Goal: Task Accomplishment & Management: Manage account settings

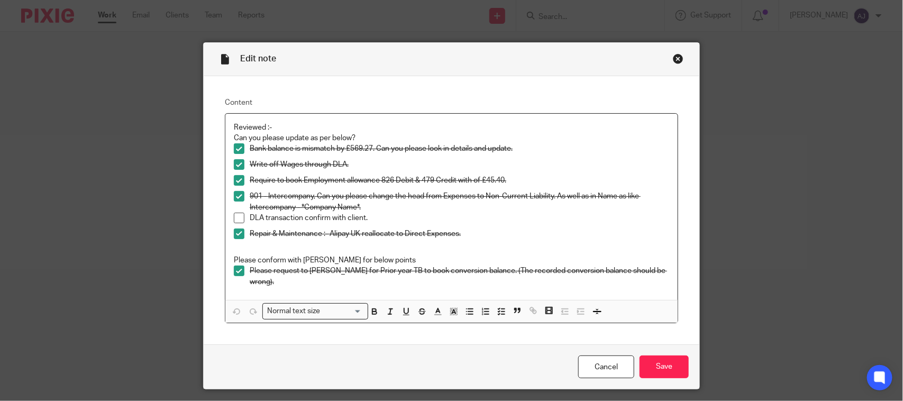
click at [131, 209] on div "Edit note Content Reviewed :- Can you please update as per below? Bank balance …" at bounding box center [451, 200] width 903 height 401
click at [673, 58] on div "Close this dialog window" at bounding box center [678, 58] width 11 height 11
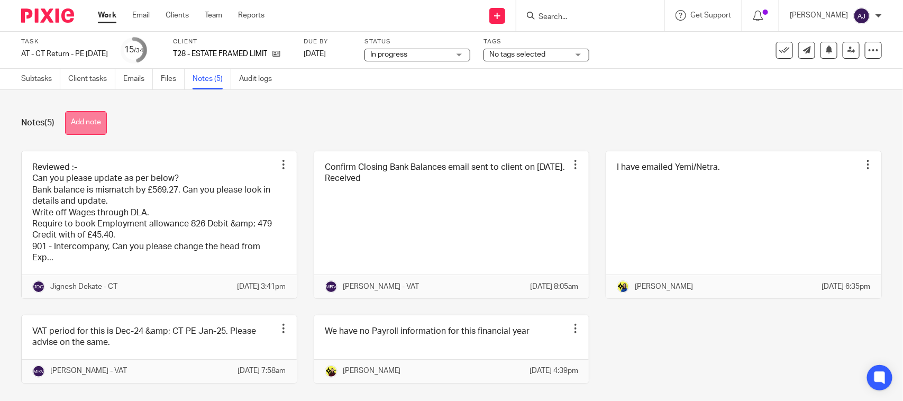
click at [96, 127] on button "Add note" at bounding box center [86, 123] width 42 height 24
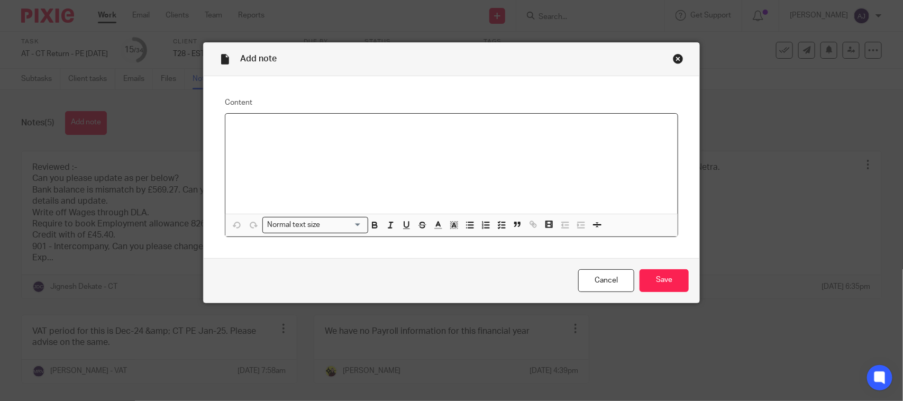
click at [344, 168] on div at bounding box center [451, 164] width 452 height 100
click at [600, 294] on div "Cancel Save" at bounding box center [452, 280] width 496 height 44
click at [600, 295] on div "Cancel Save" at bounding box center [452, 280] width 496 height 44
click at [604, 287] on link "Cancel" at bounding box center [606, 280] width 56 height 23
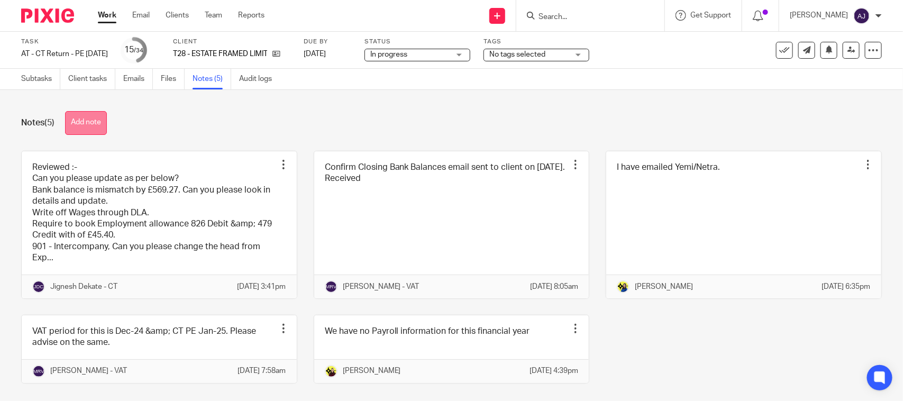
click at [85, 127] on button "Add note" at bounding box center [86, 123] width 42 height 24
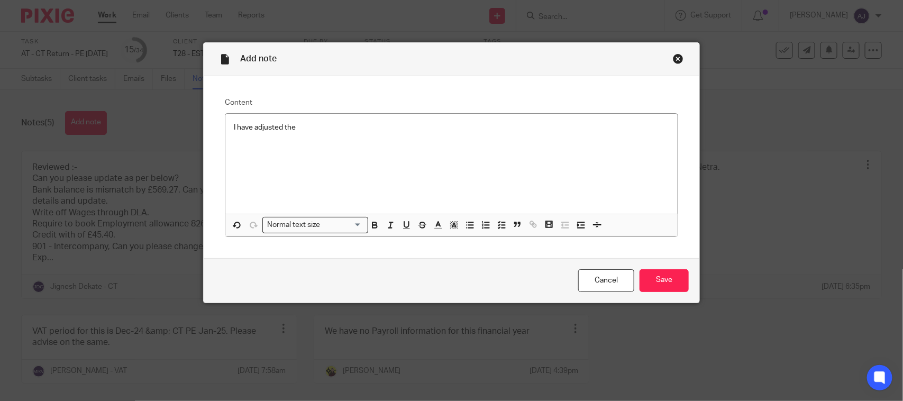
click at [342, 140] on div "I have adjusted the" at bounding box center [451, 164] width 452 height 100
click at [654, 281] on input "Save" at bounding box center [663, 280] width 49 height 23
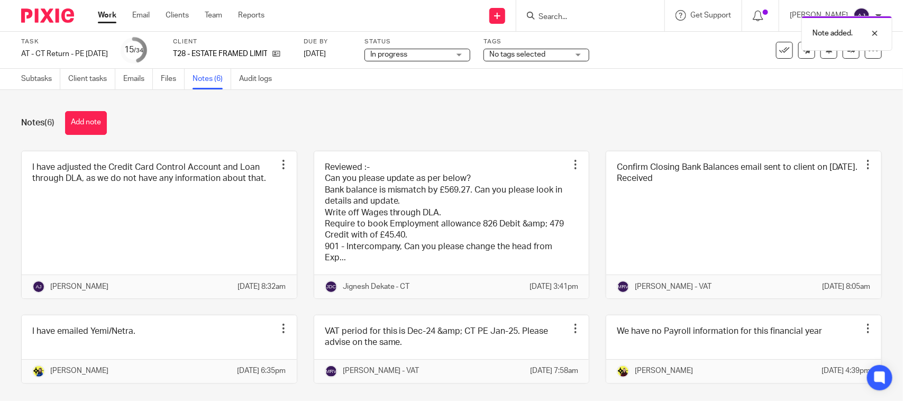
click at [344, 138] on div "Notes (6) Add note I have adjusted the Credit Card Control Account and Loan thr…" at bounding box center [451, 245] width 903 height 311
click at [283, 122] on div "Notes (6) Add note" at bounding box center [451, 123] width 860 height 24
click at [550, 21] on input "Search" at bounding box center [584, 18] width 95 height 10
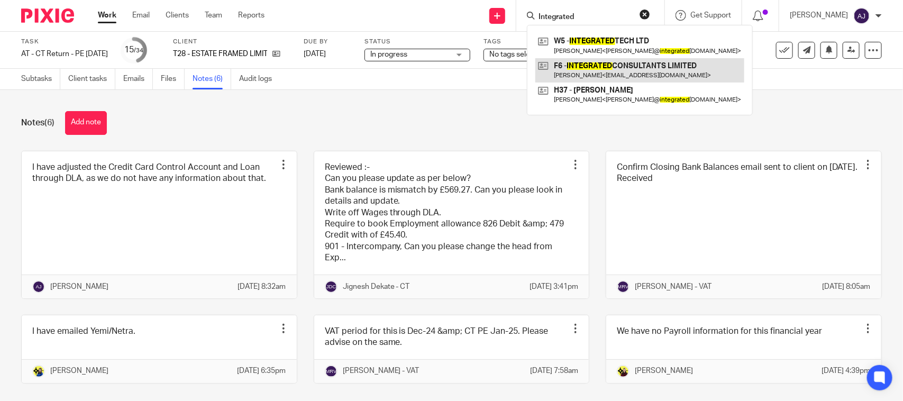
type input "Integrated"
click at [574, 69] on link at bounding box center [639, 70] width 209 height 24
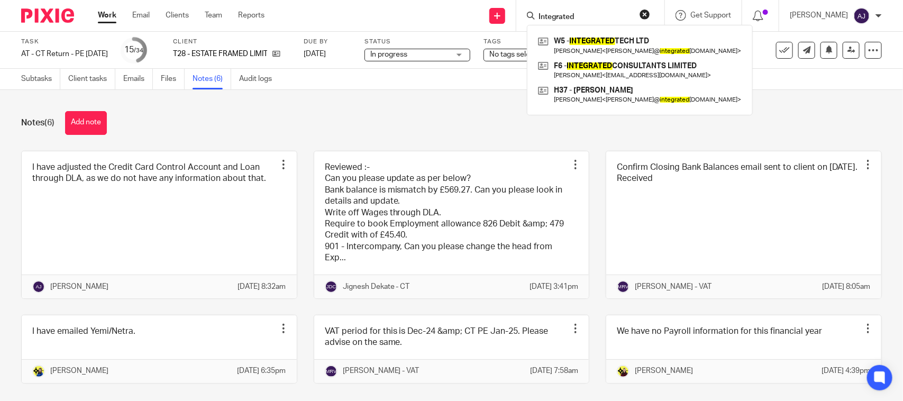
click at [332, 106] on div "Notes (6) Add note I have adjusted the Credit Card Control Account and Loan thr…" at bounding box center [451, 245] width 903 height 311
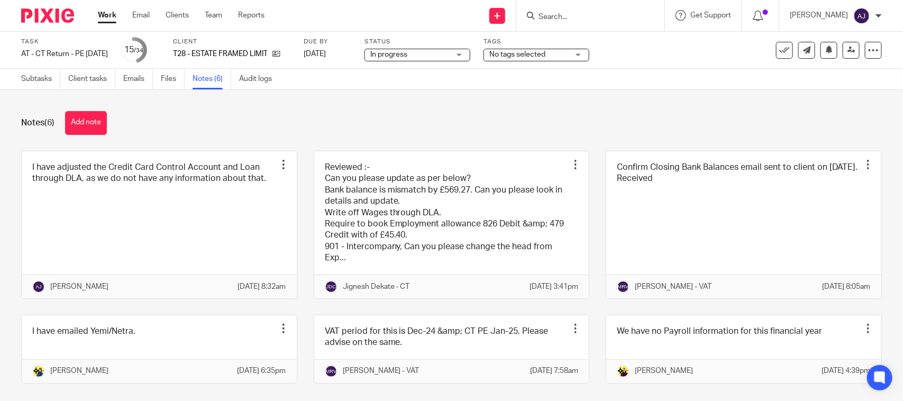
click at [630, 96] on div "Notes (6) Add note I have adjusted the Credit Card Control Account and Loan thr…" at bounding box center [451, 245] width 903 height 311
click at [514, 123] on div "Notes (6) Add note" at bounding box center [451, 123] width 860 height 24
click at [439, 118] on div "Notes (6) Add note" at bounding box center [451, 123] width 860 height 24
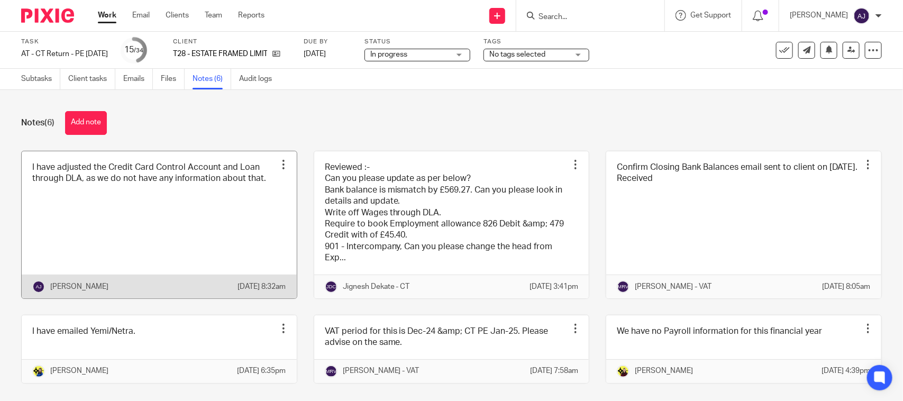
click at [207, 217] on link at bounding box center [159, 224] width 275 height 147
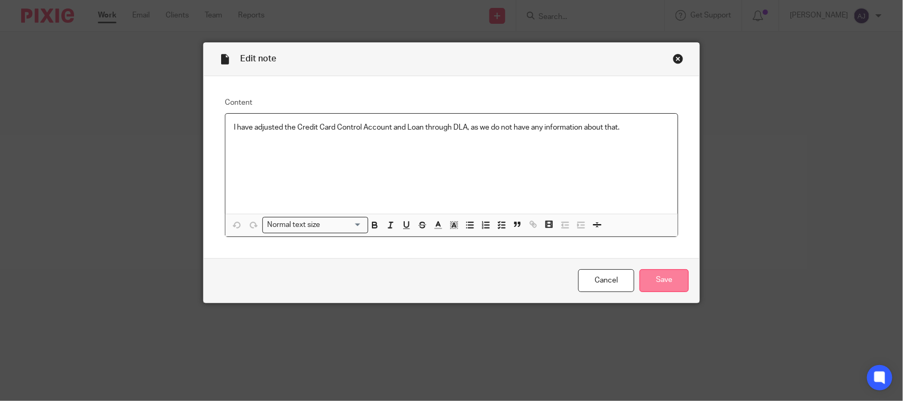
click at [672, 276] on input "Save" at bounding box center [663, 280] width 49 height 23
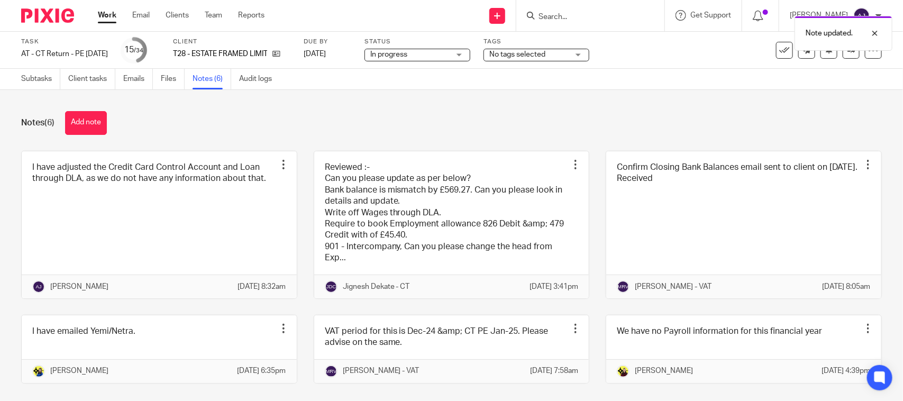
click at [614, 112] on div "Notes (6) Add note" at bounding box center [451, 123] width 860 height 24
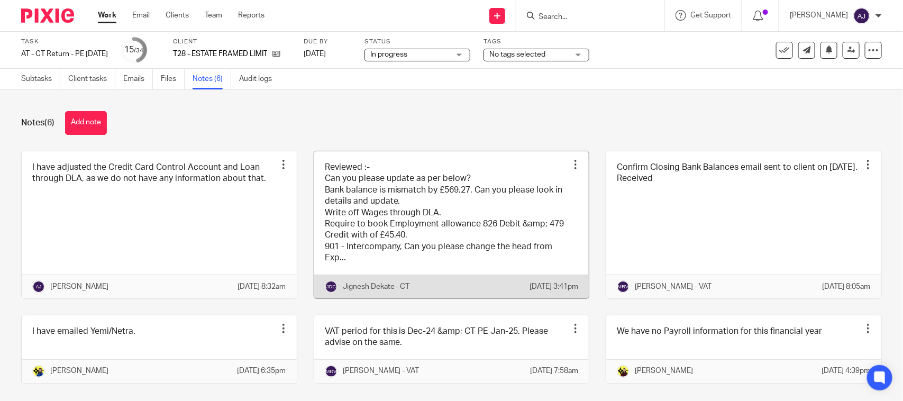
click at [408, 250] on link at bounding box center [451, 224] width 275 height 147
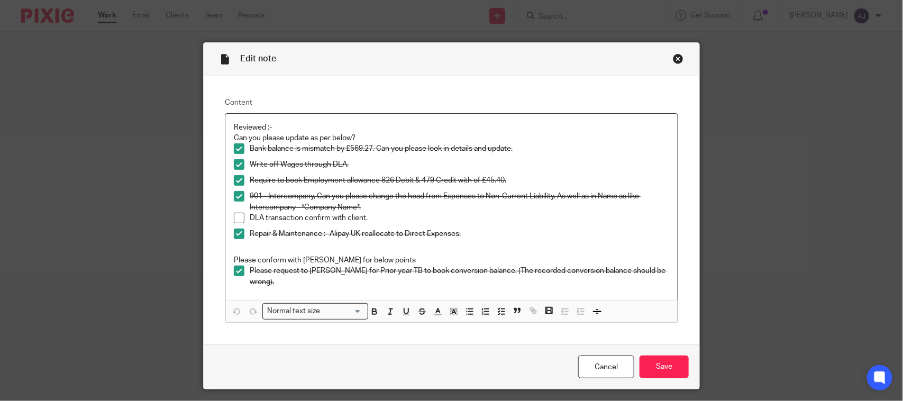
click at [235, 218] on span at bounding box center [239, 218] width 11 height 11
click at [645, 360] on input "Save" at bounding box center [663, 366] width 49 height 23
